Goal: Transaction & Acquisition: Purchase product/service

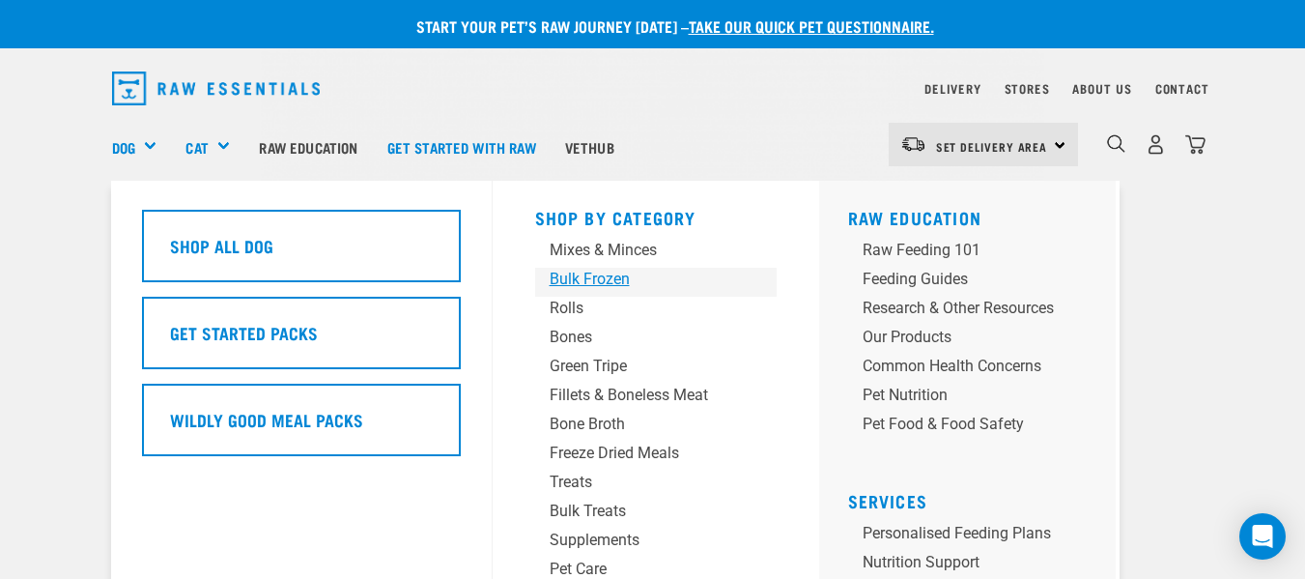
click at [592, 280] on div "Bulk Frozen" at bounding box center [640, 279] width 181 height 23
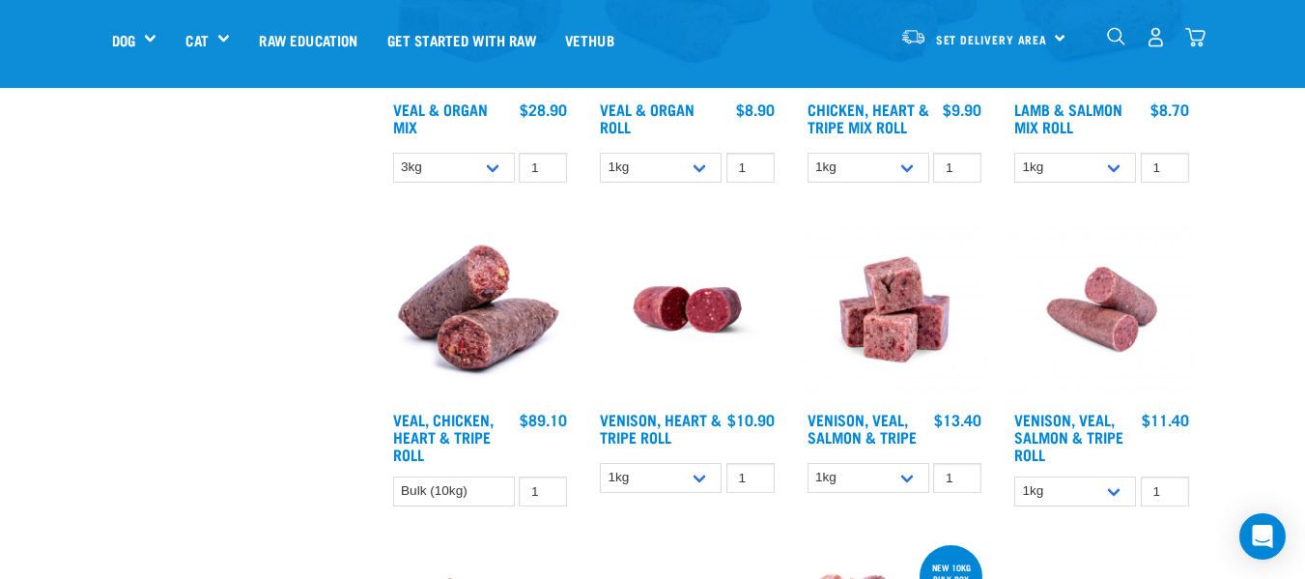
scroll to position [1017, 0]
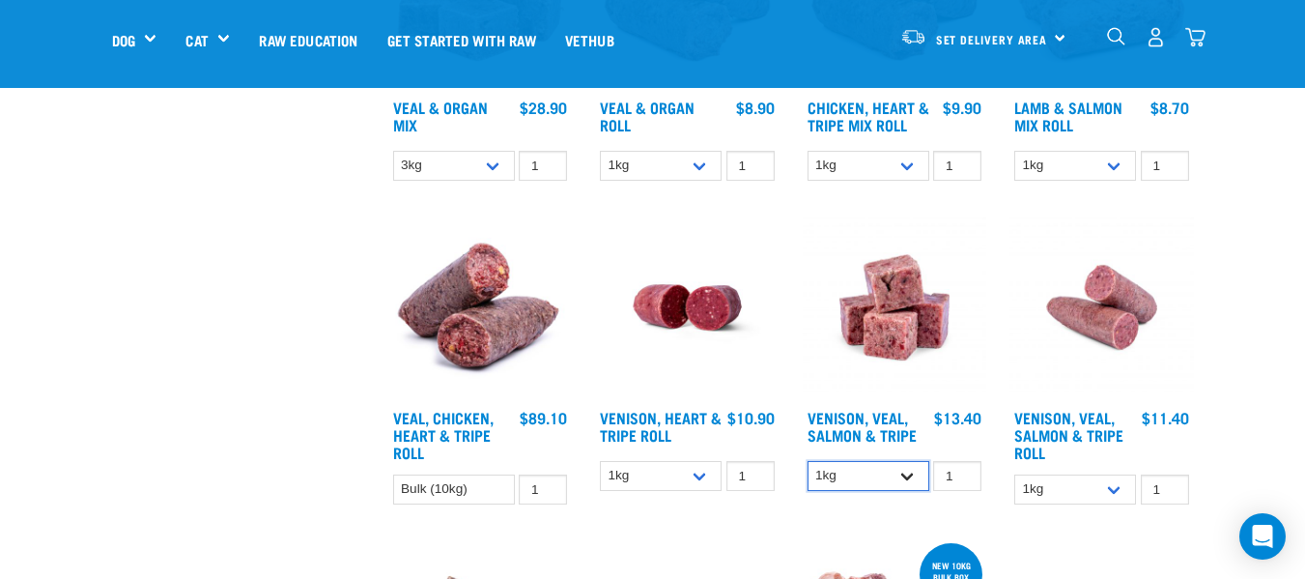
click at [910, 477] on select "1kg 3kg Bulk (18kg)" at bounding box center [869, 476] width 122 height 30
select select "62284"
click at [808, 461] on select "1kg 3kg Bulk (18kg)" at bounding box center [869, 476] width 122 height 30
